Goal: Task Accomplishment & Management: Manage account settings

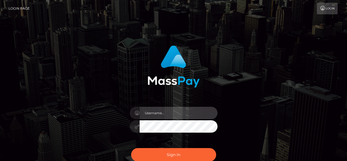
click at [154, 109] on input "text" at bounding box center [179, 112] width 78 height 12
click at [160, 113] on input "text" at bounding box center [179, 112] width 78 height 12
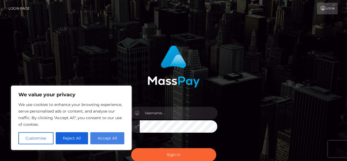
click at [99, 135] on button "Accept All" at bounding box center [107, 138] width 34 height 12
checkbox input "true"
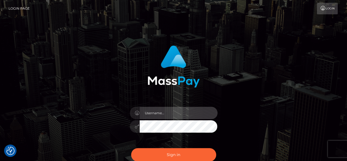
click at [174, 112] on input "text" at bounding box center [179, 112] width 78 height 12
type input "6rk944jfyh@privaterelay.appleid.com"
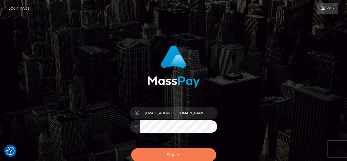
click at [164, 153] on button "Sign in" at bounding box center [173, 154] width 85 height 13
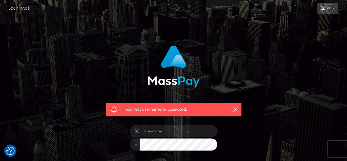
click at [333, 10] on link "Login" at bounding box center [327, 9] width 21 height 12
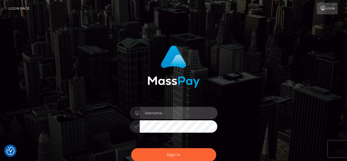
click at [171, 111] on input "text" at bounding box center [179, 112] width 78 height 12
type input "6rk944jfyh@privaterelay.appleid.com"
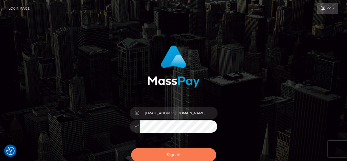
click at [163, 151] on button "Sign in" at bounding box center [173, 154] width 85 height 13
